Goal: Information Seeking & Learning: Understand process/instructions

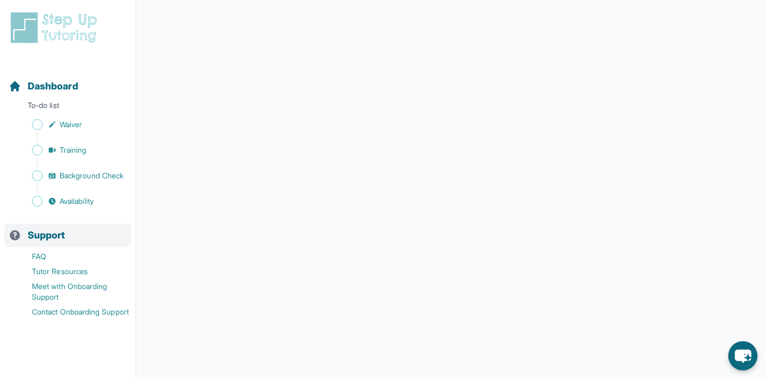
scroll to position [187, 0]
